Goal: Task Accomplishment & Management: Use online tool/utility

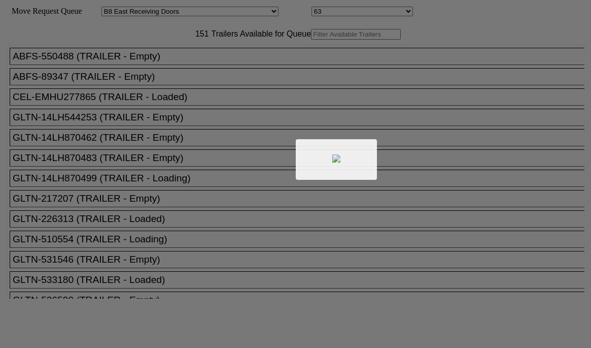
select select "536"
select select "8231"
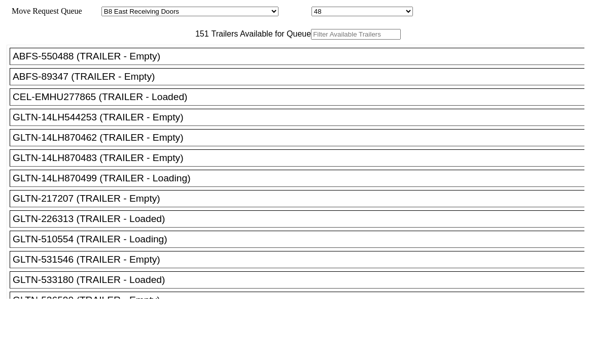
click at [311, 40] on input "text" at bounding box center [356, 34] width 90 height 11
type input "HGIU639736"
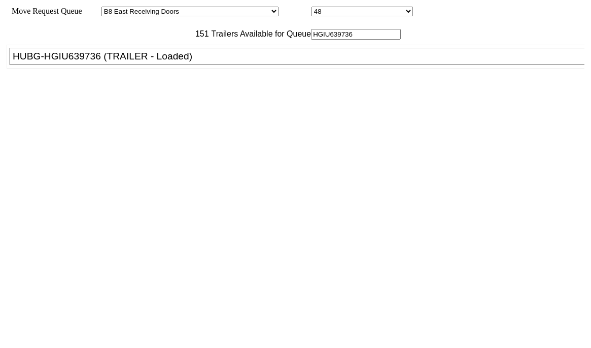
click at [182, 62] on div "HUBG-HGIU639736 (TRAILER - Loaded)" at bounding box center [302, 56] width 578 height 11
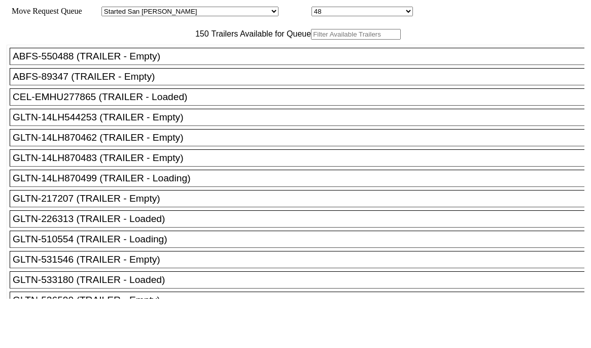
click at [213, 55] on div at bounding box center [295, 174] width 591 height 348
click at [311, 40] on input "text" at bounding box center [356, 34] width 90 height 11
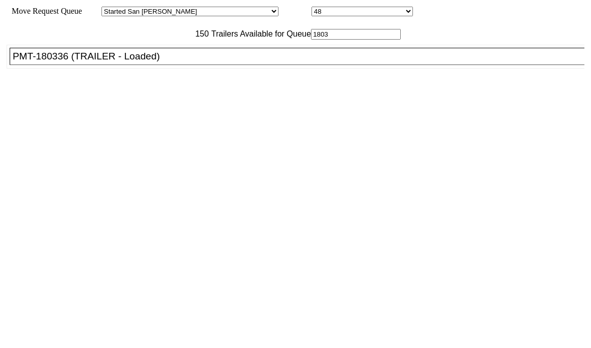
type input "1803"
click at [148, 62] on div "PMT-180336 (TRAILER - Loaded)" at bounding box center [302, 56] width 578 height 11
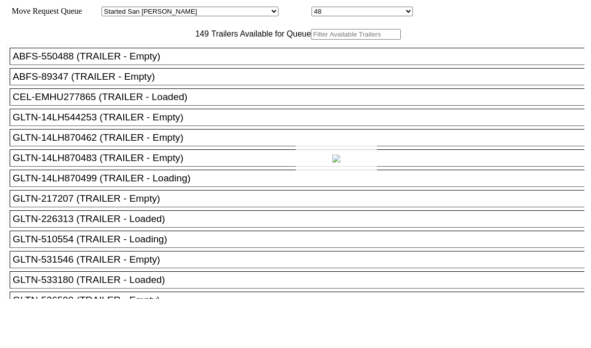
click at [441, 88] on div at bounding box center [295, 174] width 591 height 348
click at [311, 40] on input "text" at bounding box center [356, 34] width 90 height 11
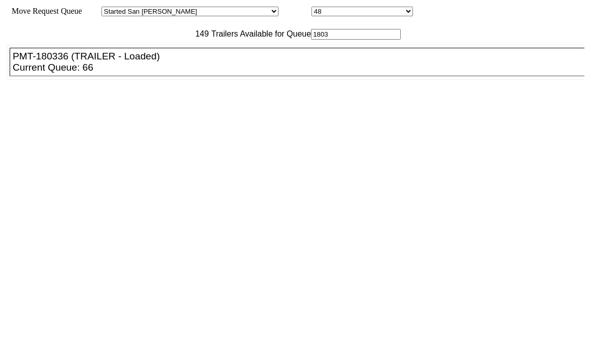
type input "1803"
click at [122, 80] on ul "ABFS-550488 (TRAILER - Empty) ABFS-89347 (TRAILER - Empty) CEL-EMHU277865 (TRAI…" at bounding box center [296, 62] width 579 height 35
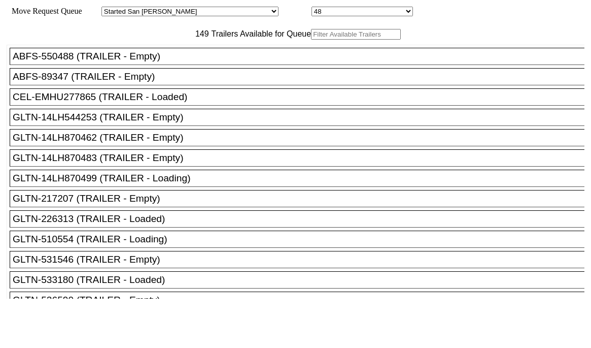
click at [311, 40] on input "text" at bounding box center [356, 34] width 90 height 11
type input "1803"
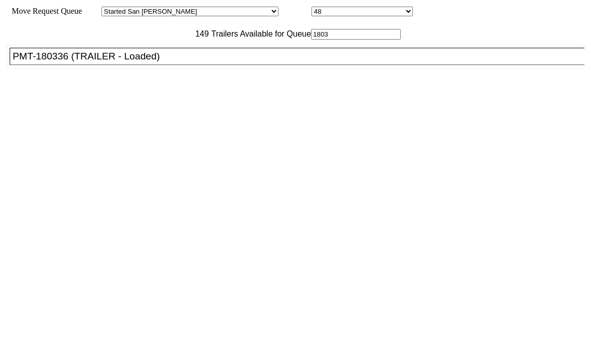
click at [130, 62] on div "PMT-180336 (TRAILER - Loaded)" at bounding box center [302, 56] width 578 height 11
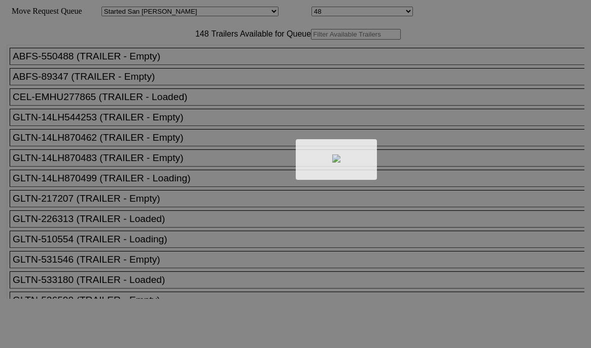
click at [465, 96] on div at bounding box center [295, 174] width 591 height 348
